Goal: Information Seeking & Learning: Learn about a topic

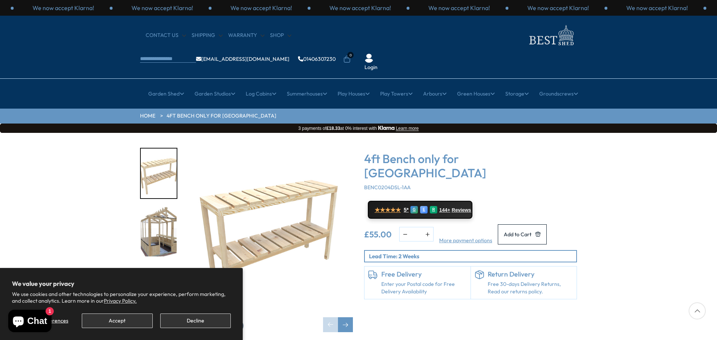
click at [671, 232] on div "Click To Expand Click To Expand 4ft Bench only for [GEOGRAPHIC_DATA] BENC0204DS…" at bounding box center [358, 246] width 717 height 226
click at [129, 321] on button "Accept" at bounding box center [117, 321] width 71 height 15
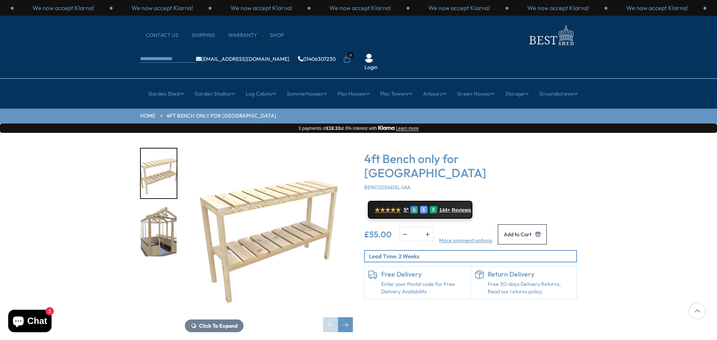
drag, startPoint x: 637, startPoint y: 229, endPoint x: 633, endPoint y: 251, distance: 22.3
click at [633, 251] on div "Click To Expand Click To Expand 4ft Bench only for [GEOGRAPHIC_DATA] BENC0204DS…" at bounding box center [358, 246] width 717 height 226
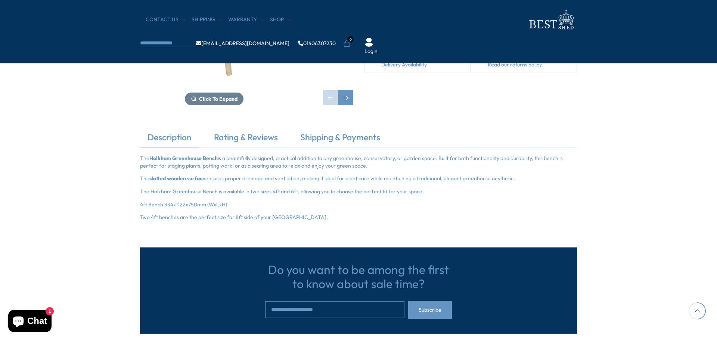
scroll to position [164, 0]
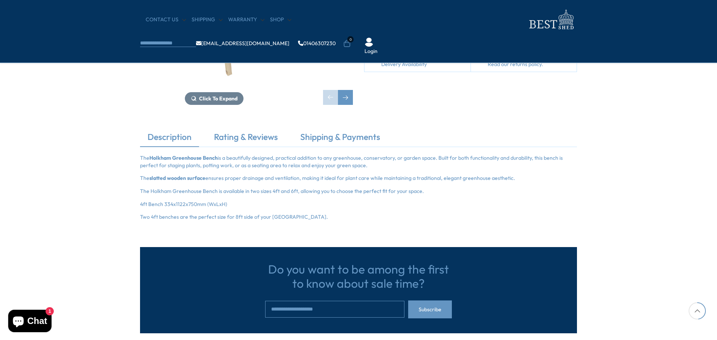
click at [116, 182] on div "Description Rating & Reviews Shipping & Payments The Holkham Greenhouse Bench i…" at bounding box center [358, 176] width 717 height 90
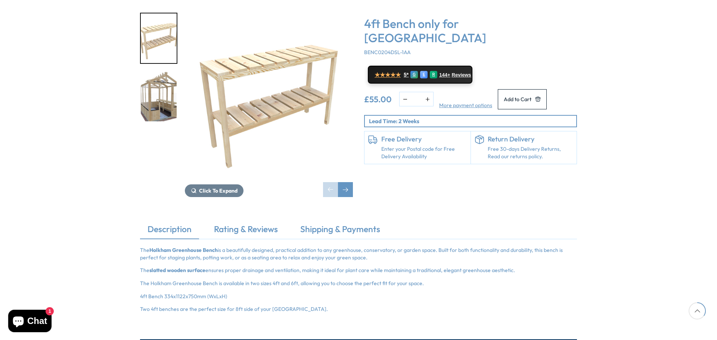
scroll to position [134, 0]
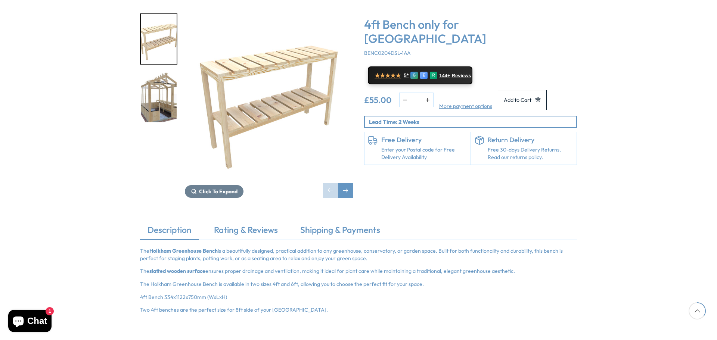
click at [660, 224] on div "Description Rating & Reviews Shipping & Payments The Holkham Greenhouse Bench i…" at bounding box center [358, 269] width 717 height 90
click at [660, 105] on div "Click To Expand Click To Expand 4ft Bench only for [GEOGRAPHIC_DATA] BENC0204DS…" at bounding box center [358, 112] width 717 height 226
click at [656, 45] on div "Click To Expand Click To Expand 4ft Bench only for [GEOGRAPHIC_DATA] BENC0204DS…" at bounding box center [358, 112] width 717 height 226
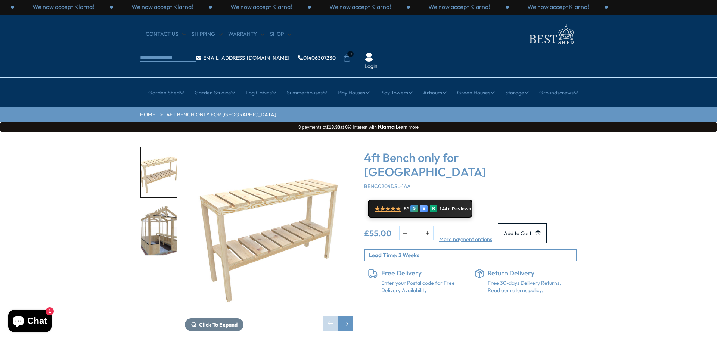
scroll to position [0, 0]
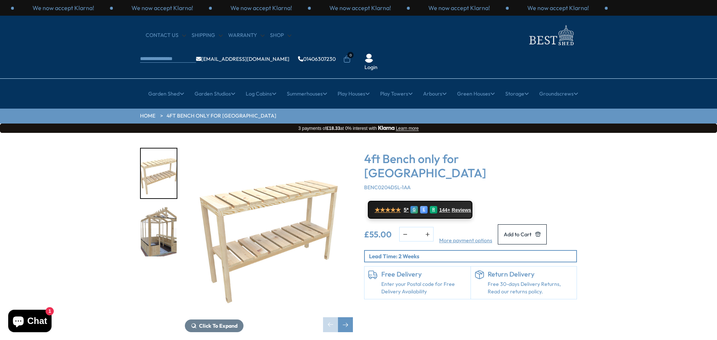
click at [302, 148] on img "1 / 2" at bounding box center [269, 232] width 168 height 168
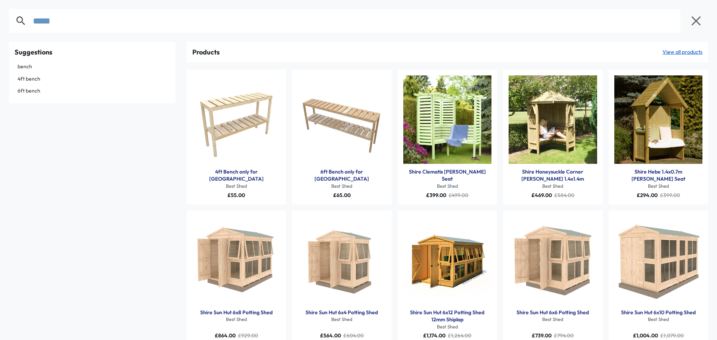
type input "*****"
click at [119, 182] on div "Suggestions bench 4ft bench 6ft bench" at bounding box center [92, 194] width 178 height 304
click at [230, 171] on link "4ft Bench only for [GEOGRAPHIC_DATA]" at bounding box center [236, 175] width 89 height 15
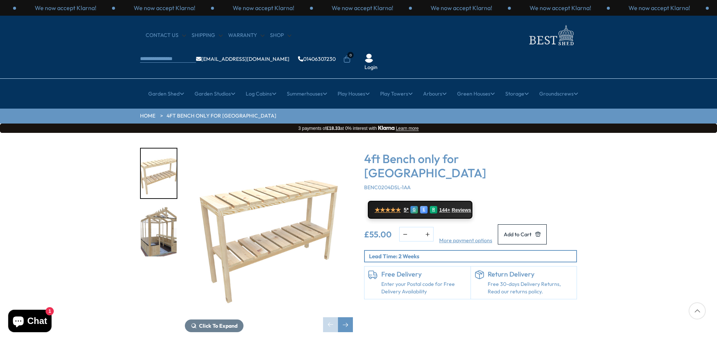
click at [652, 238] on div "Click To Expand Click To Expand 4ft Bench only for [GEOGRAPHIC_DATA] BENC0204DS…" at bounding box center [358, 246] width 717 height 226
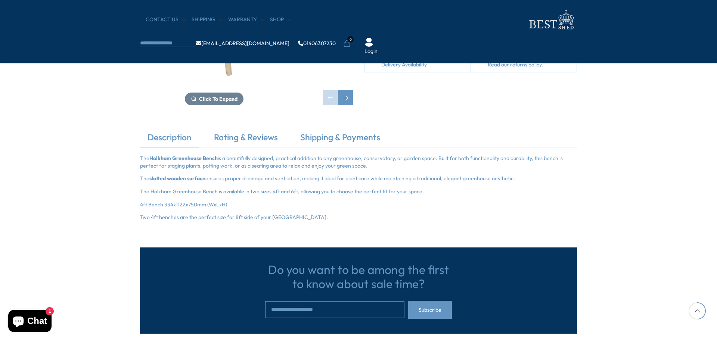
scroll to position [164, 0]
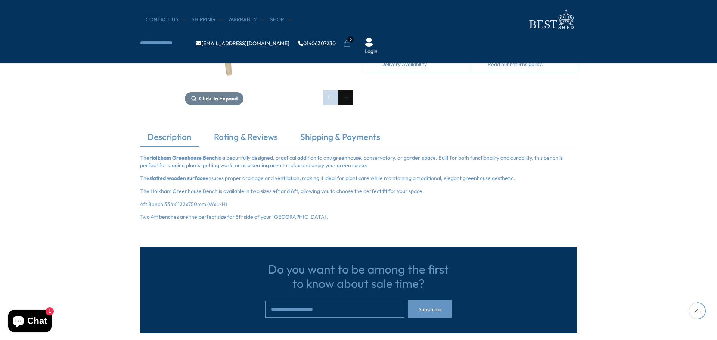
click at [347, 99] on div "Next slide" at bounding box center [345, 97] width 15 height 15
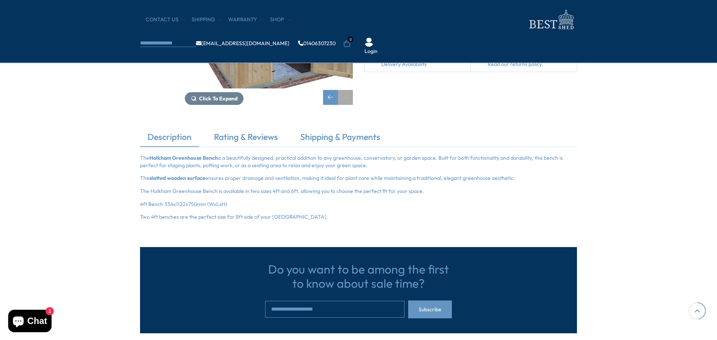
click at [347, 99] on div "Next slide" at bounding box center [345, 97] width 15 height 15
click at [333, 135] on link "Shipping & Payments" at bounding box center [340, 139] width 95 height 16
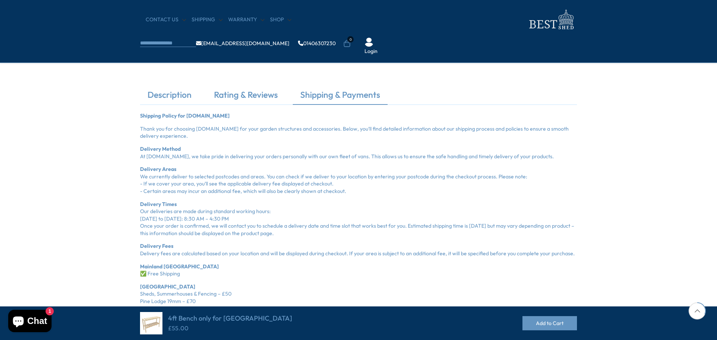
scroll to position [194, 0]
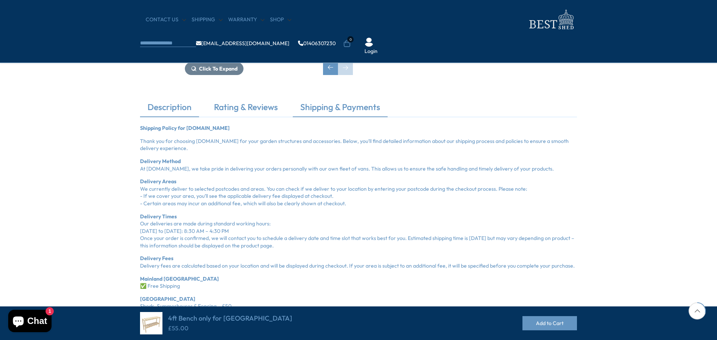
click at [164, 107] on link "Description" at bounding box center [169, 109] width 59 height 16
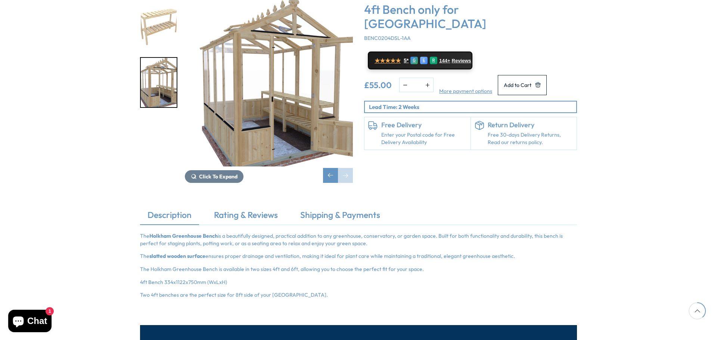
scroll to position [134, 0]
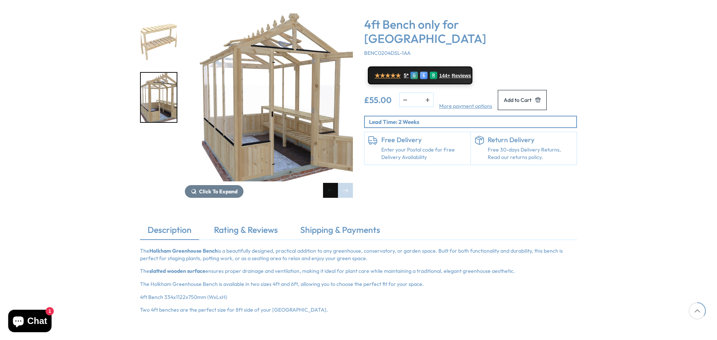
click at [330, 183] on div "Previous slide" at bounding box center [330, 190] width 15 height 15
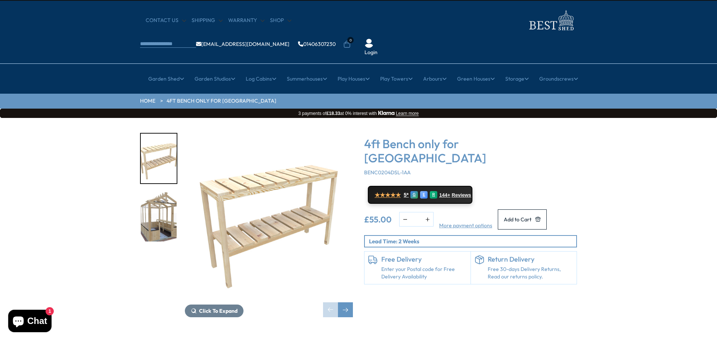
scroll to position [0, 0]
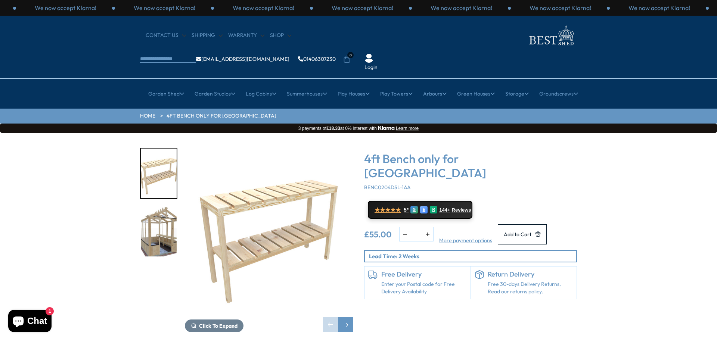
click at [268, 216] on img "1 / 2" at bounding box center [269, 232] width 168 height 168
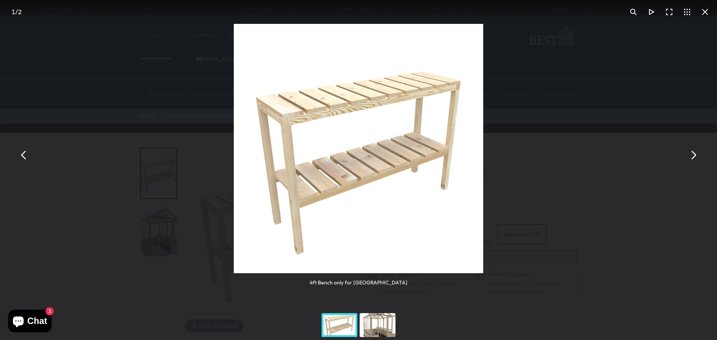
click at [331, 180] on img "You can close this modal content with the ESC key" at bounding box center [358, 148] width 249 height 249
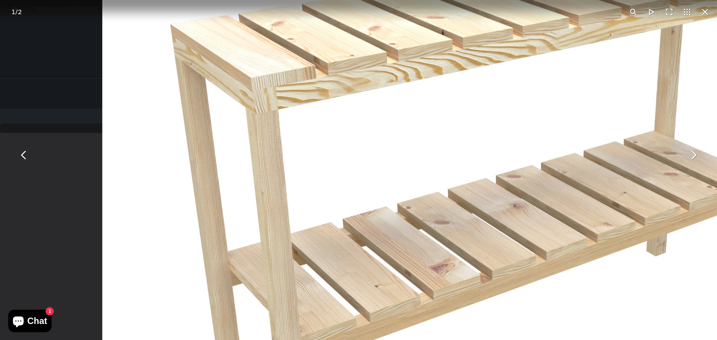
drag, startPoint x: 330, startPoint y: 139, endPoint x: 398, endPoint y: 239, distance: 120.6
click at [398, 239] on img "You can close this modal content with the ESC key" at bounding box center [484, 182] width 765 height 765
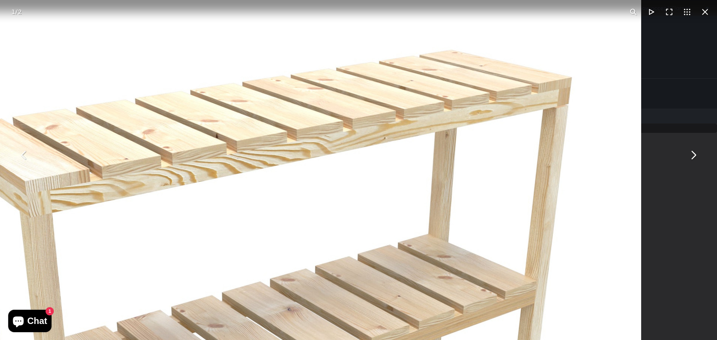
drag, startPoint x: 369, startPoint y: 163, endPoint x: 132, endPoint y: 274, distance: 262.3
click at [132, 274] on img "You can close this modal content with the ESC key" at bounding box center [258, 285] width 765 height 765
click at [704, 10] on button "You can close this modal content with the ESC key" at bounding box center [705, 12] width 18 height 18
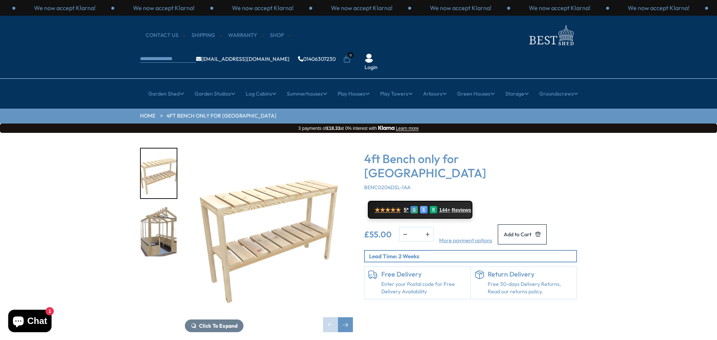
click at [629, 166] on div "Click To Expand Click To Expand 4ft Bench only for [GEOGRAPHIC_DATA] BENC0204DS…" at bounding box center [358, 246] width 717 height 226
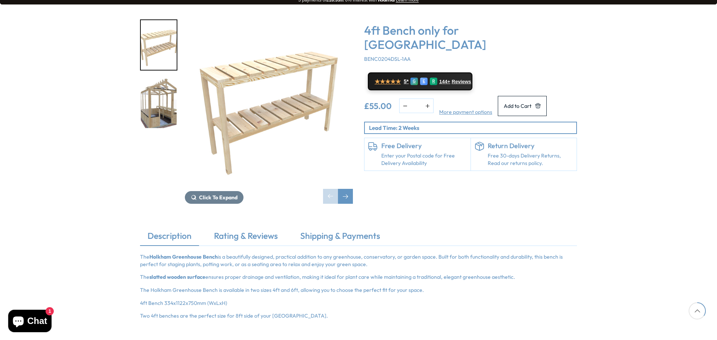
scroll to position [134, 0]
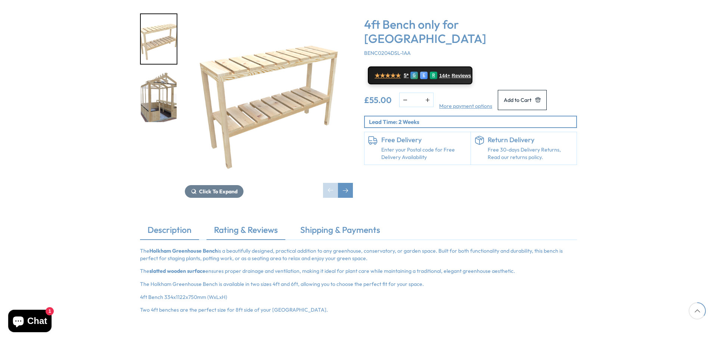
click at [254, 224] on link "Rating & Reviews" at bounding box center [246, 232] width 79 height 16
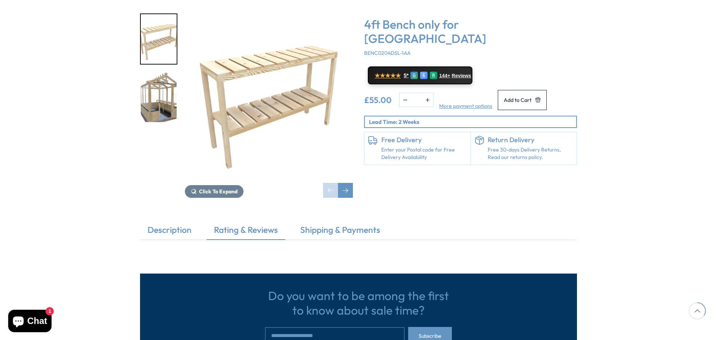
click at [646, 145] on div "Click To Expand Click To Expand 4ft Bench only for [GEOGRAPHIC_DATA] BENC0204DS…" at bounding box center [358, 112] width 717 height 226
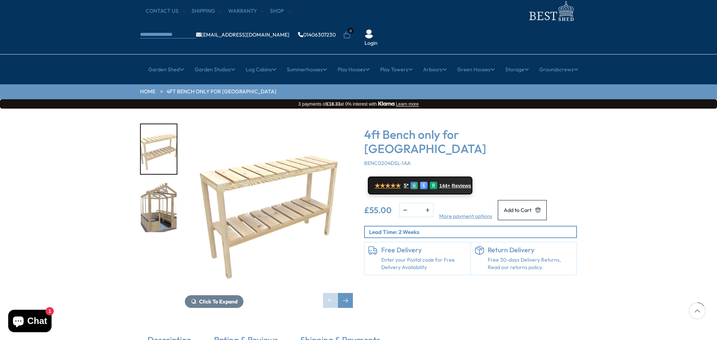
scroll to position [0, 0]
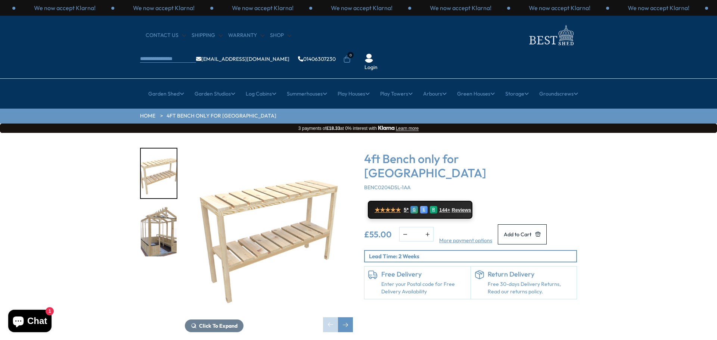
click at [25, 325] on icon "Chat window" at bounding box center [18, 321] width 18 height 18
